Goal: Information Seeking & Learning: Understand process/instructions

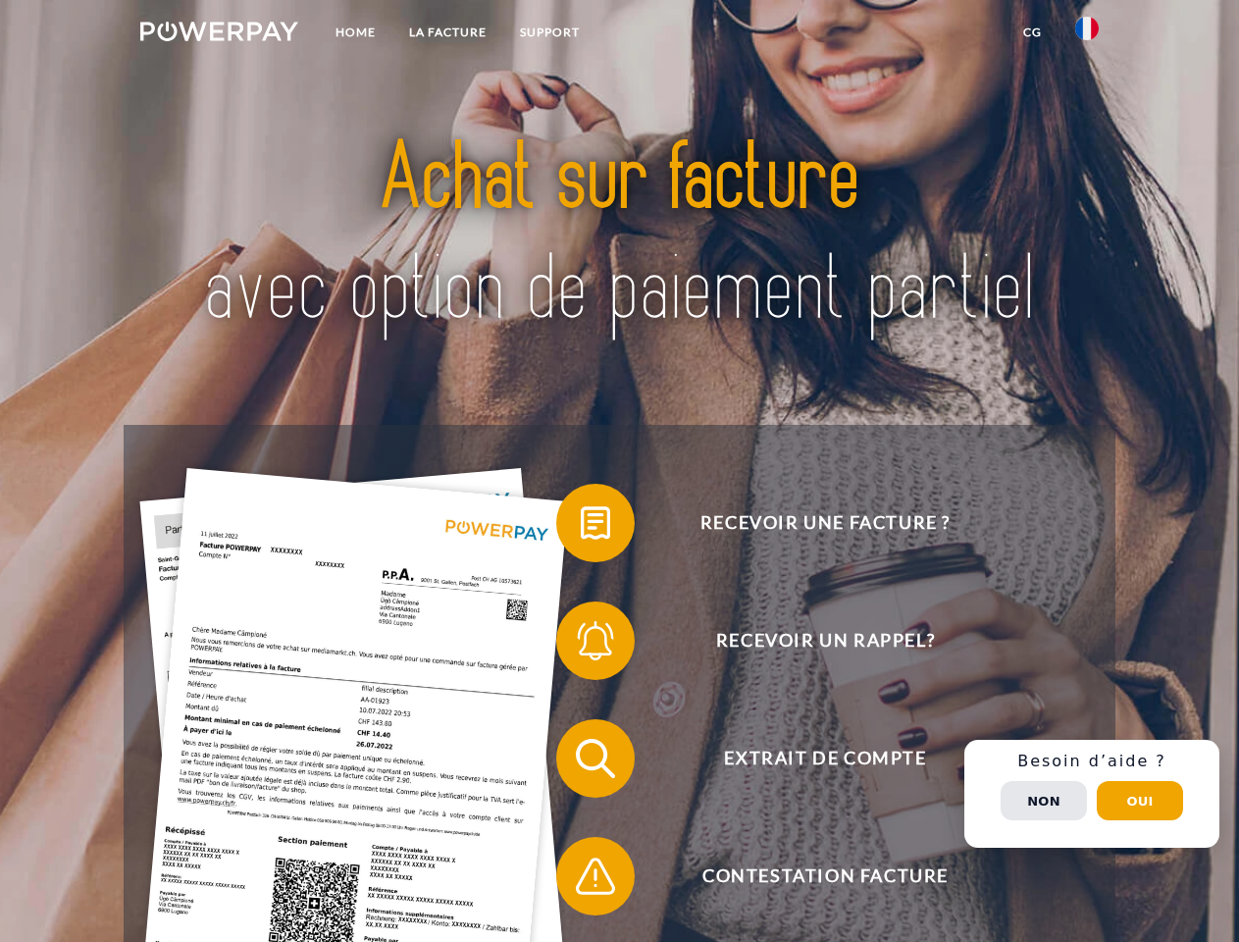
click at [219, 34] on img at bounding box center [219, 32] width 158 height 20
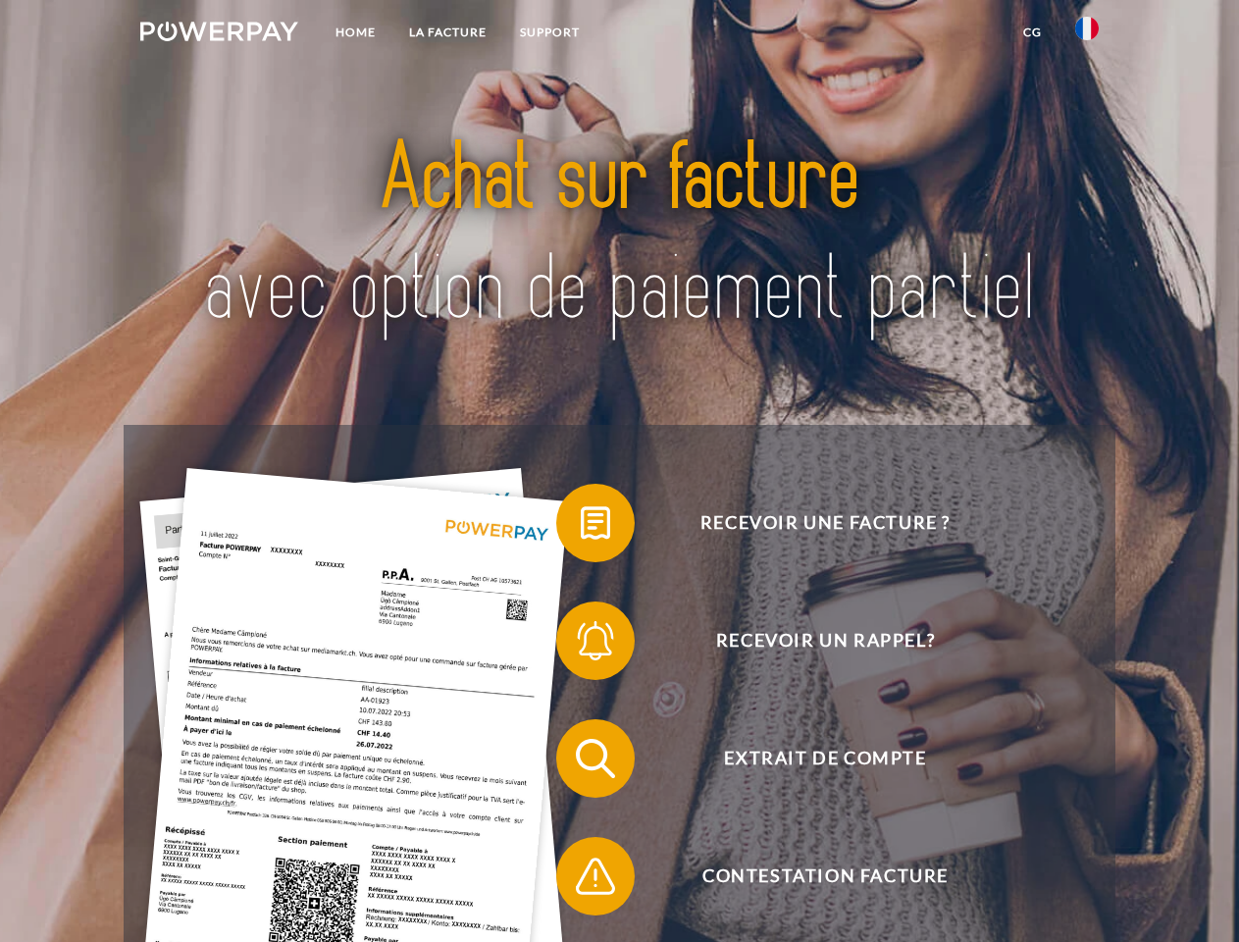
click at [1087, 34] on img at bounding box center [1087, 29] width 24 height 24
click at [1032, 32] on link "CG" at bounding box center [1032, 32] width 52 height 35
click at [581, 527] on span at bounding box center [566, 523] width 98 height 98
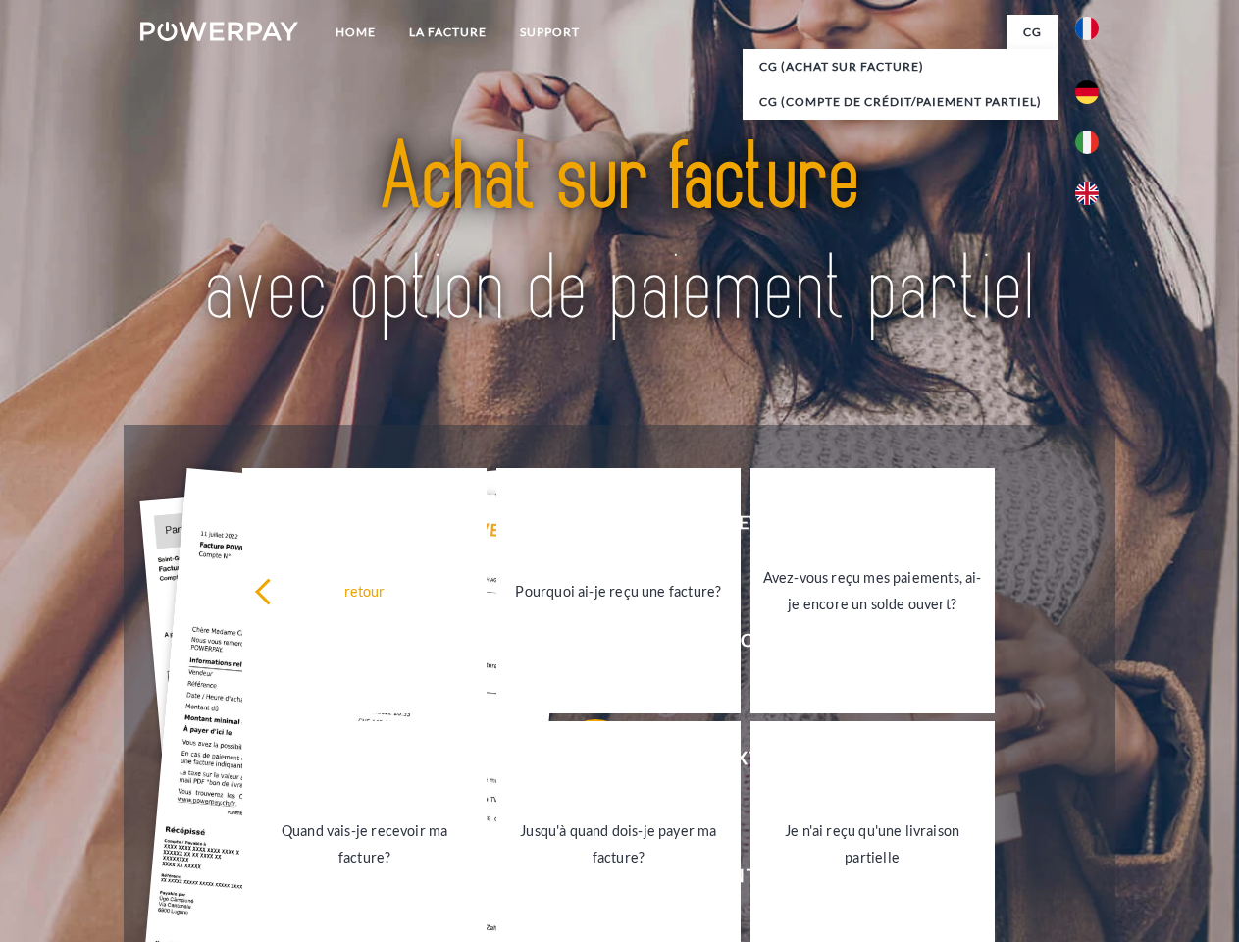
click at [581, 644] on div "Recevoir une facture ? Recevoir un rappel? Extrait de compte retour" at bounding box center [619, 817] width 991 height 785
click at [581, 762] on link "Jusqu'à quand dois-je payer ma facture?" at bounding box center [618, 843] width 244 height 245
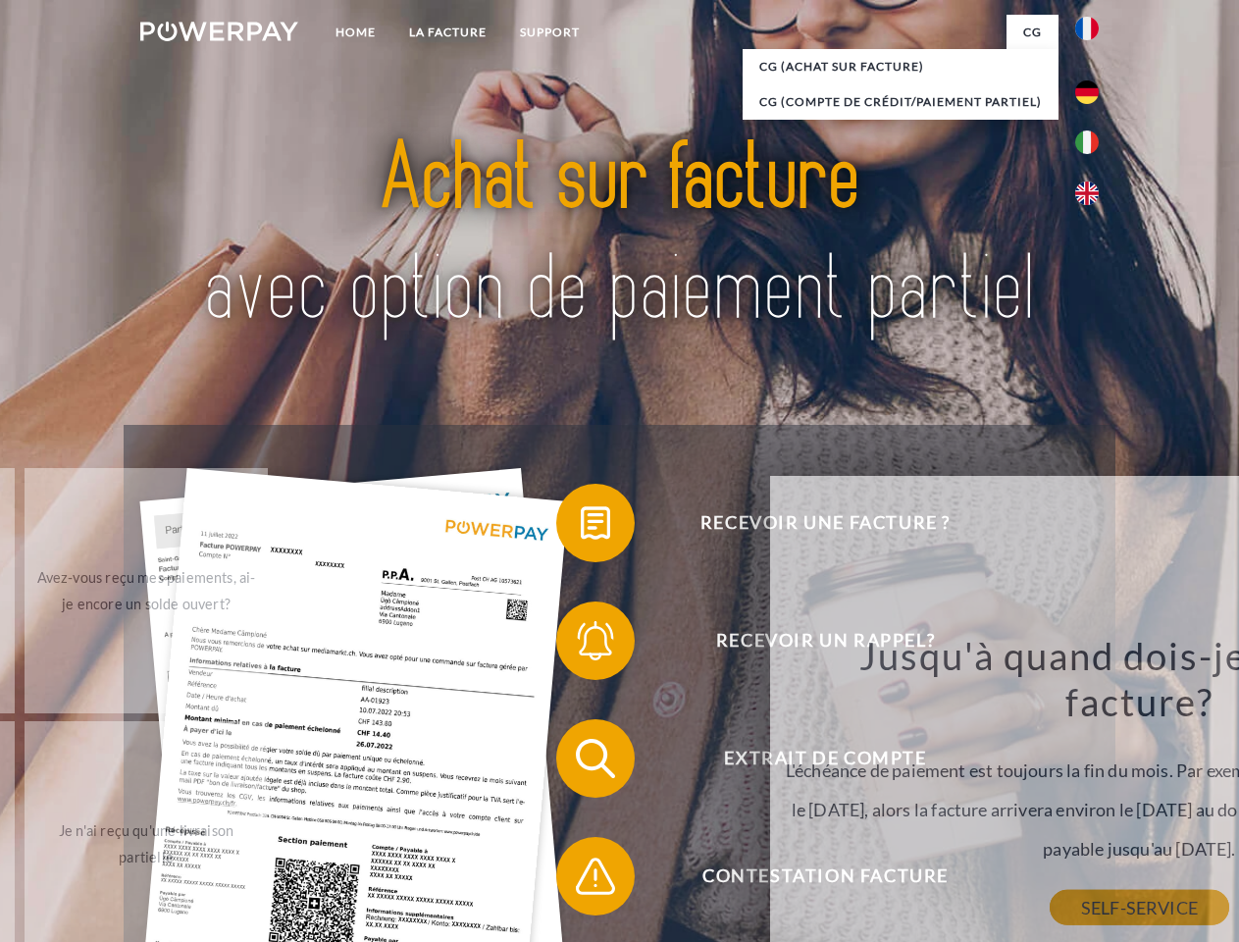
click at [1049, 890] on link "SELF-SERVICE" at bounding box center [1138, 907] width 179 height 35
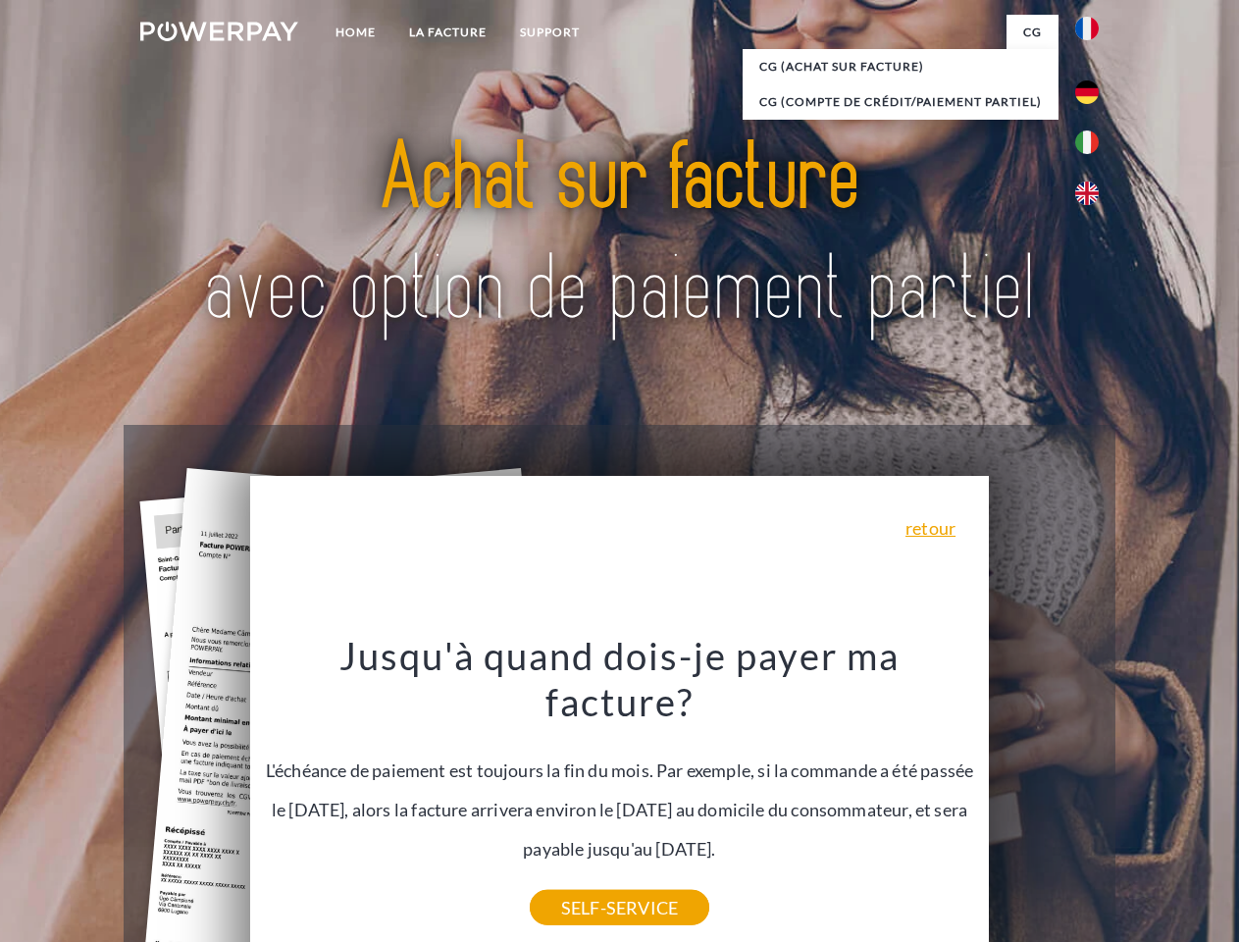
click at [1092, 793] on div "Recevoir une facture ? Recevoir un rappel? Extrait de compte retour" at bounding box center [619, 817] width 991 height 785
click at [1044, 797] on span "Extrait de compte" at bounding box center [825, 758] width 481 height 78
click at [1140, 800] on header "Home LA FACTURE Support" at bounding box center [619, 677] width 1239 height 1354
